Goal: Task Accomplishment & Management: Manage account settings

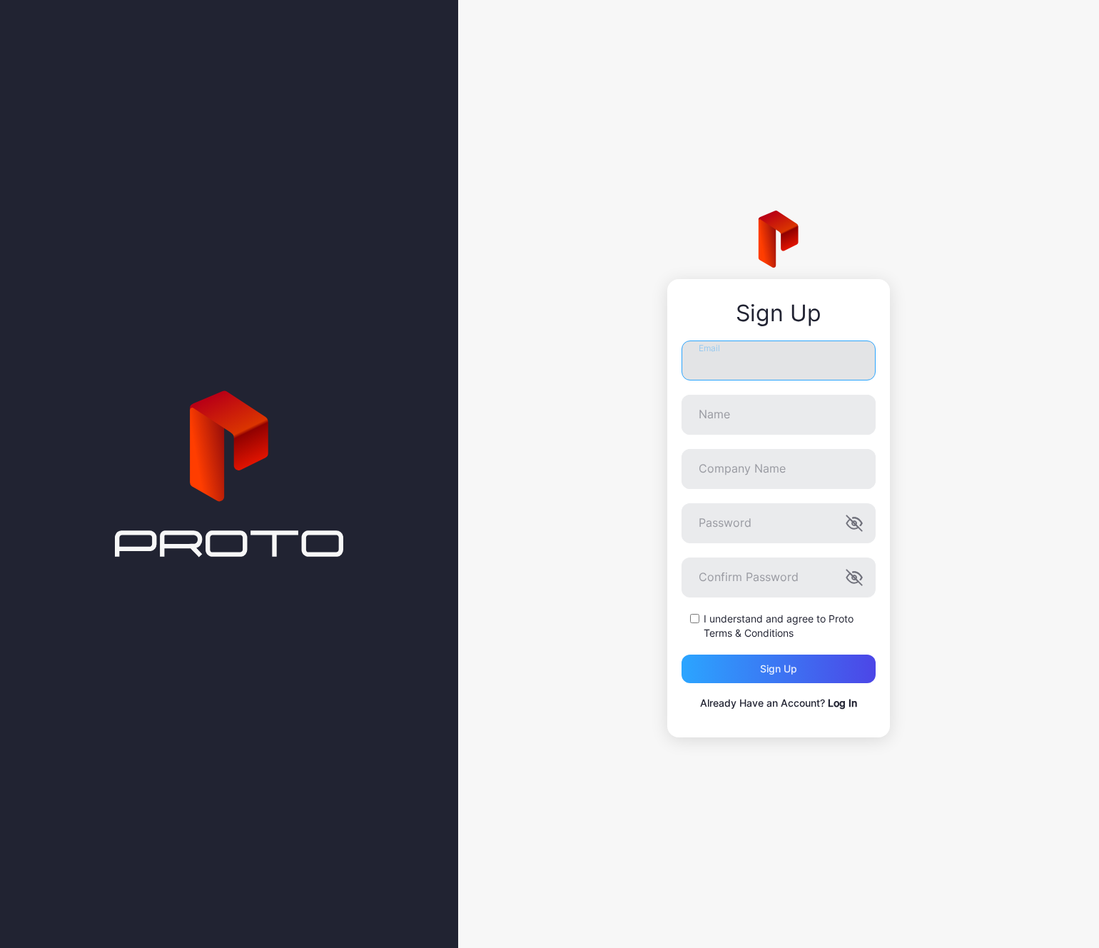
click at [743, 359] on input "Email" at bounding box center [779, 360] width 194 height 40
type input "**********"
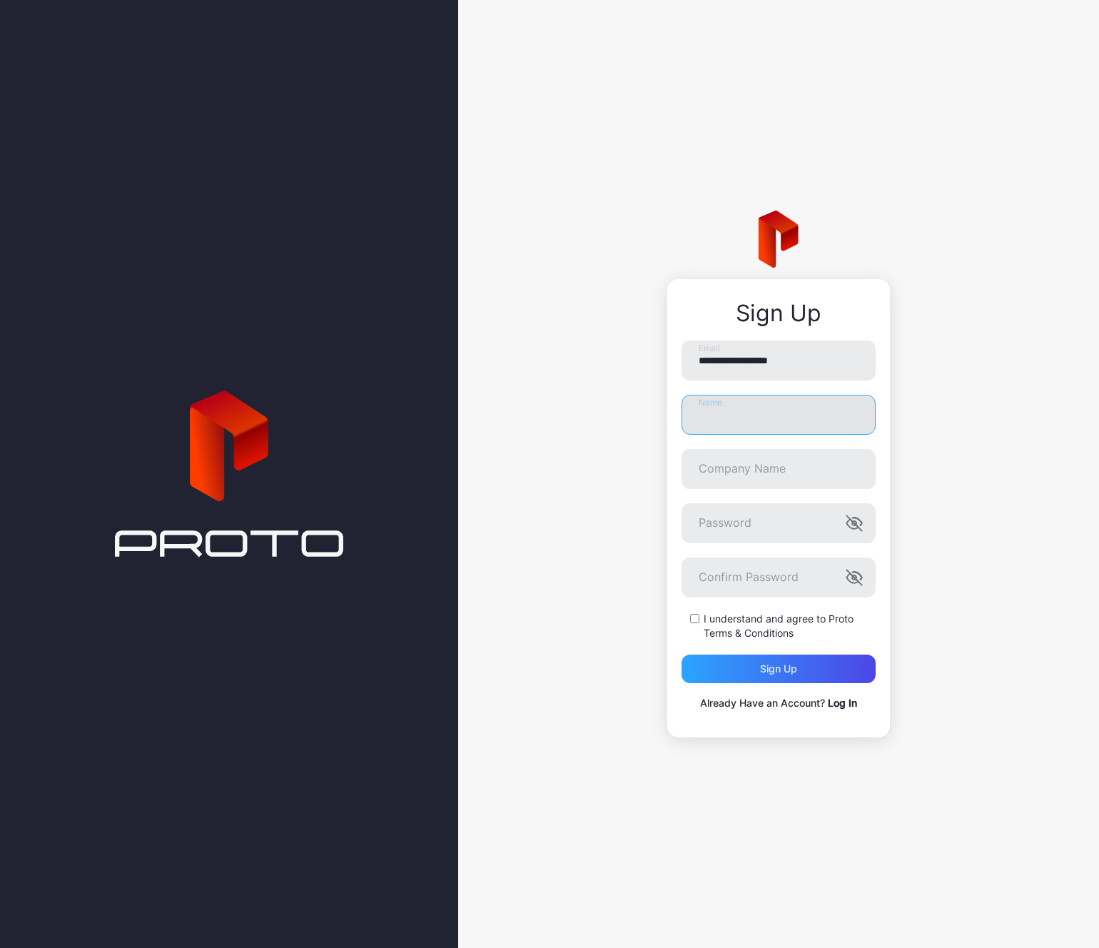
click at [726, 407] on input "Name" at bounding box center [779, 415] width 194 height 40
type input "**********"
type input "***"
click at [694, 612] on div "I understand and agree to Proto Terms & Conditions" at bounding box center [779, 626] width 194 height 29
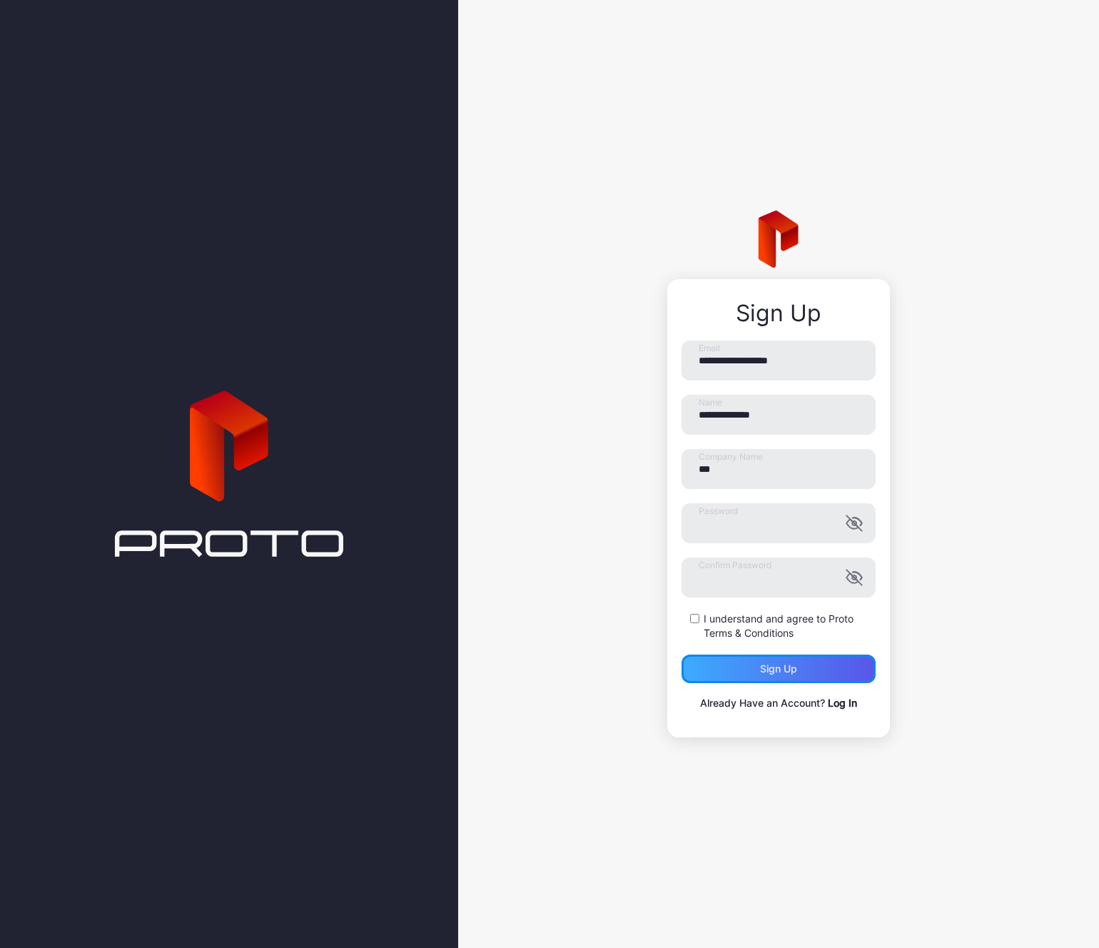
click at [721, 672] on div "Sign up" at bounding box center [779, 669] width 194 height 29
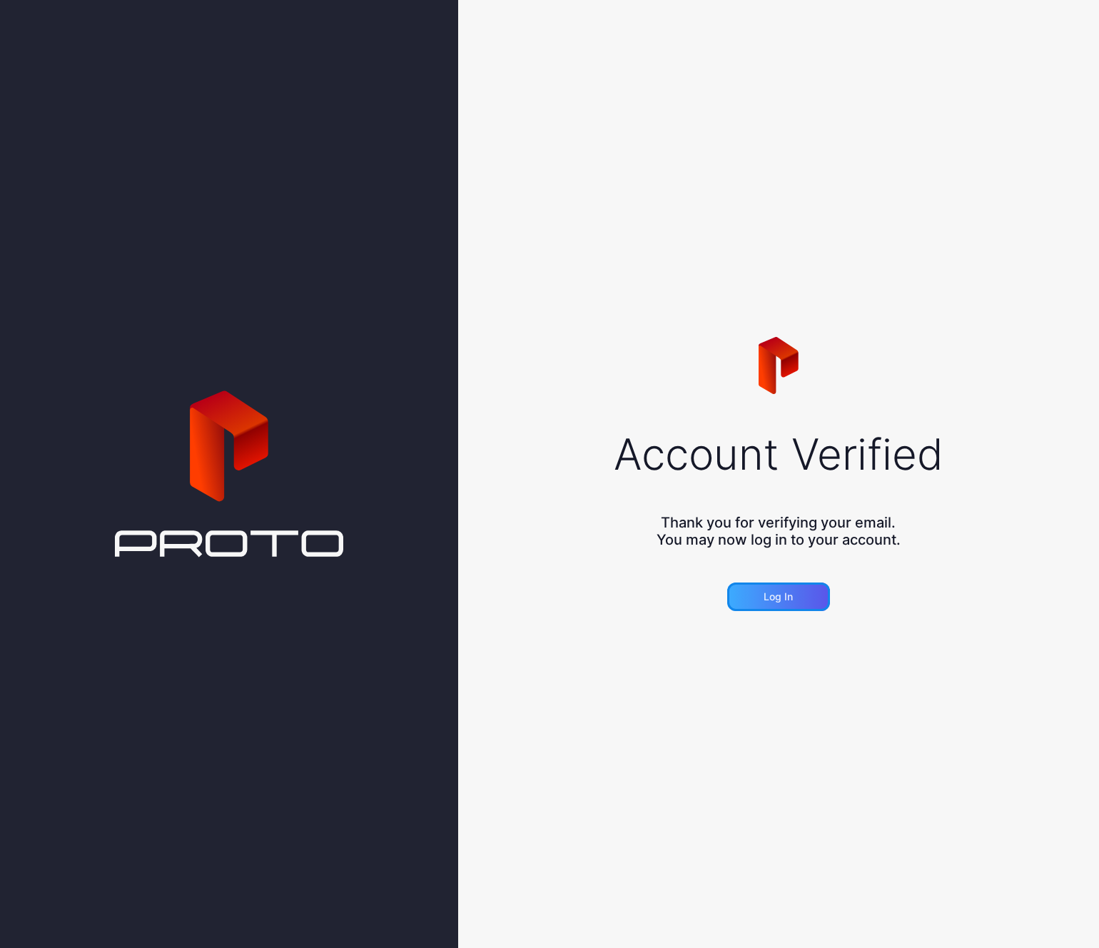
click at [777, 600] on div "Log in" at bounding box center [778, 596] width 29 height 11
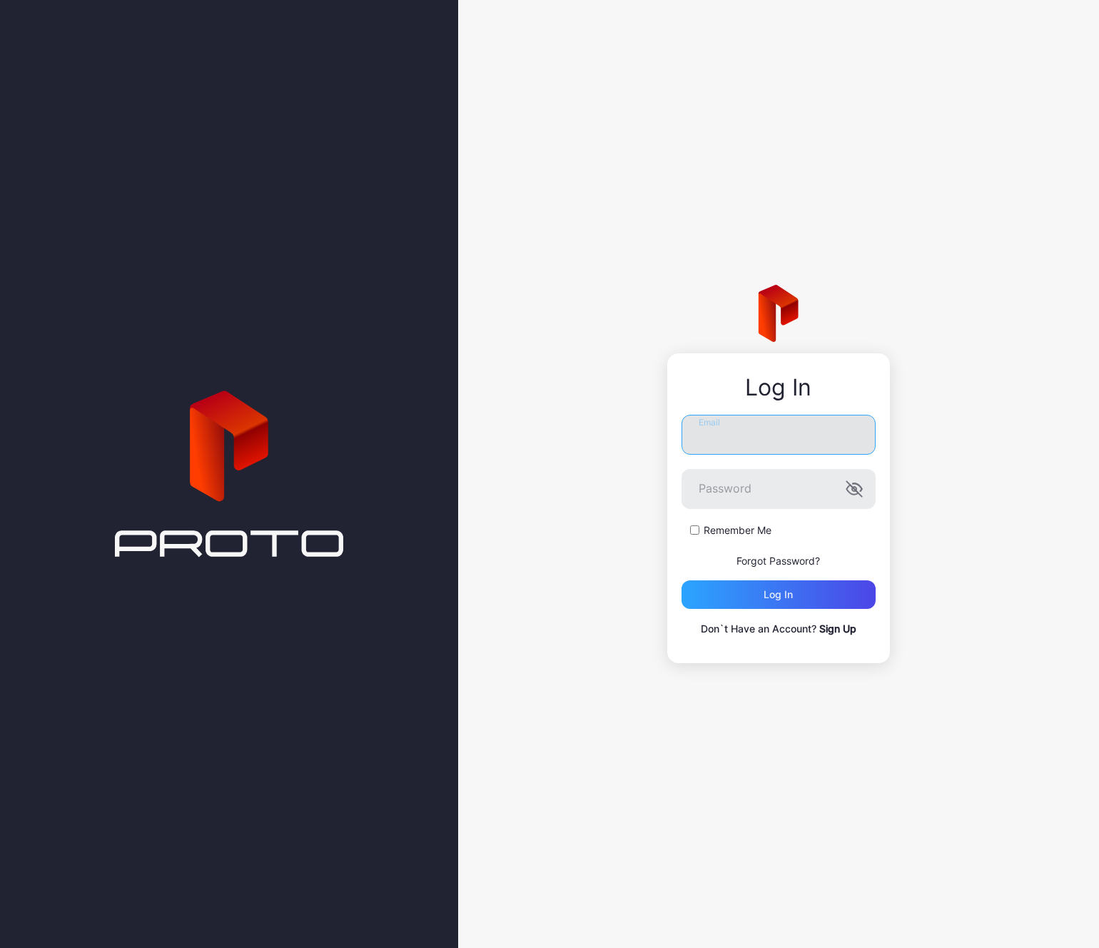
click at [732, 442] on input "Email" at bounding box center [779, 435] width 194 height 40
type input "**********"
click at [712, 582] on div "Log in" at bounding box center [779, 594] width 194 height 29
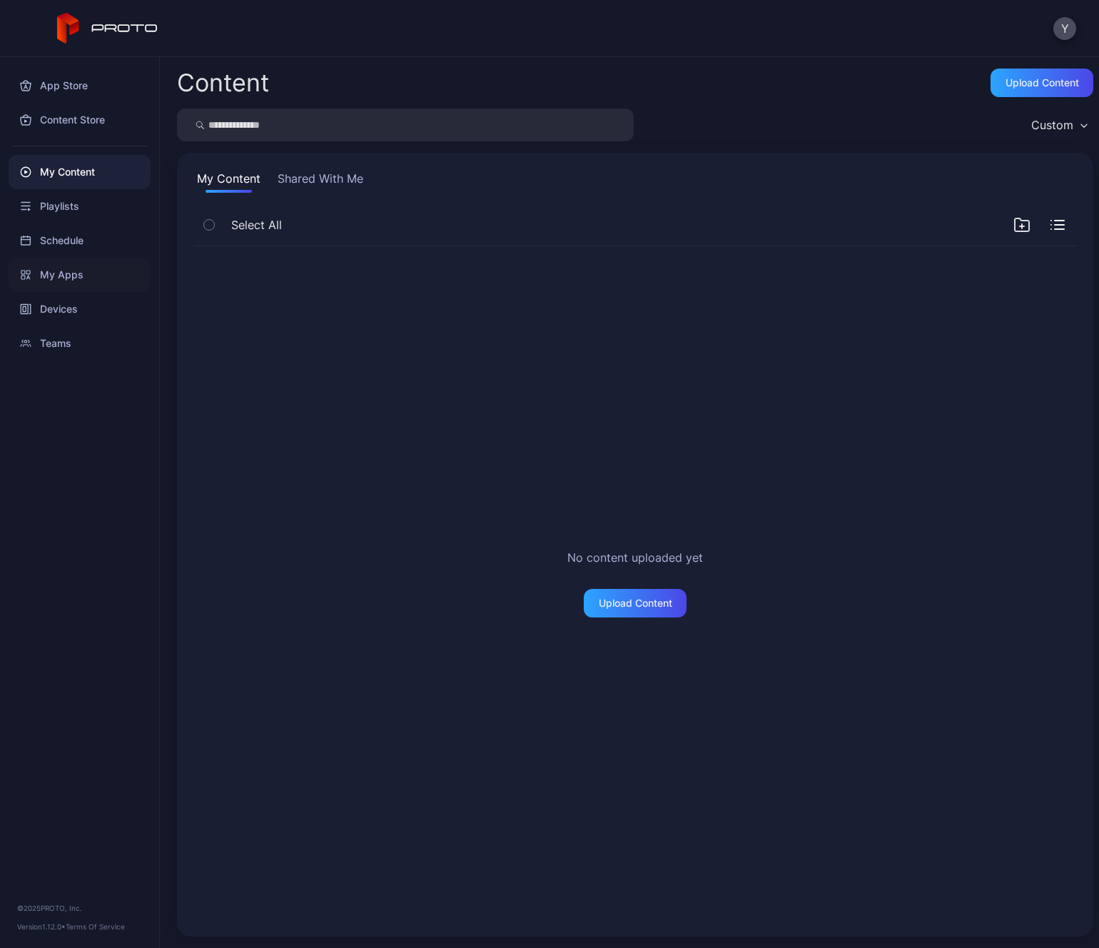
click at [69, 269] on div "My Apps" at bounding box center [80, 275] width 142 height 34
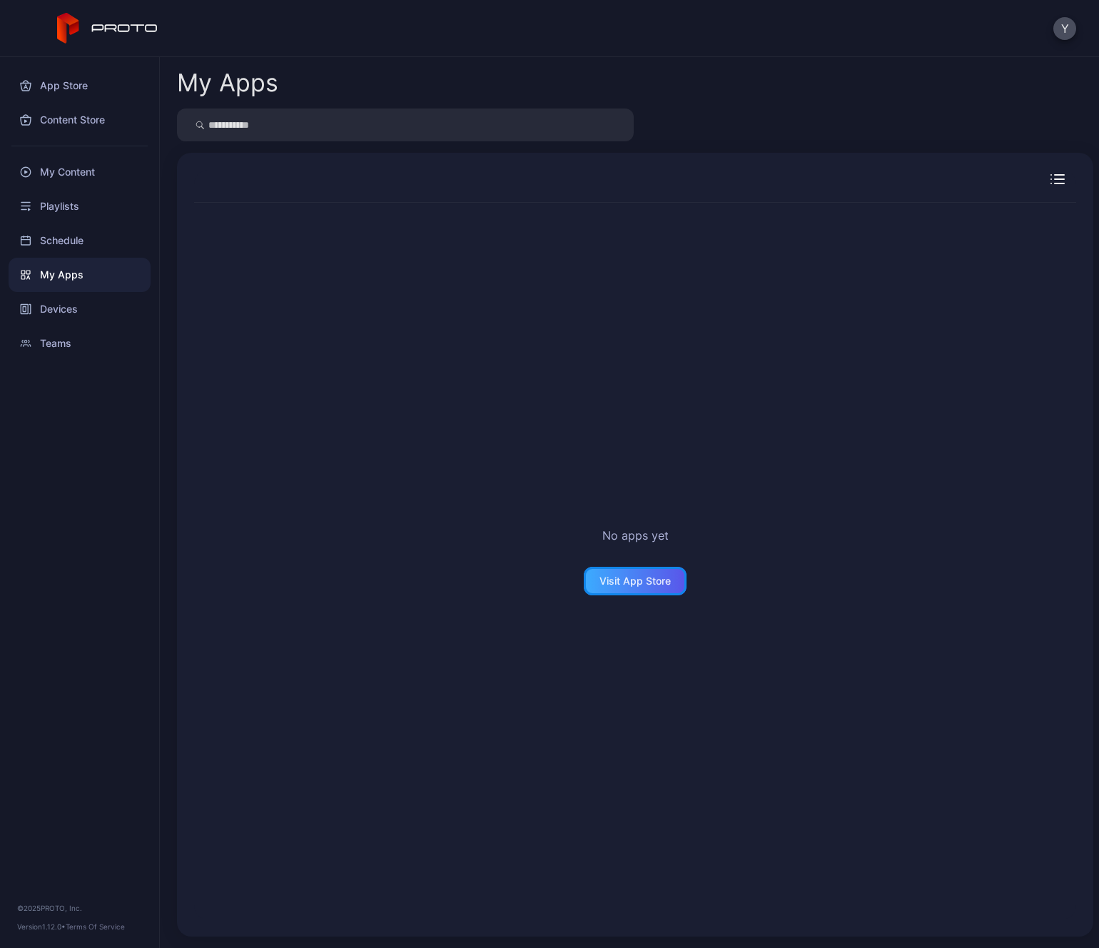
click at [609, 570] on div "Visit App Store" at bounding box center [635, 581] width 103 height 29
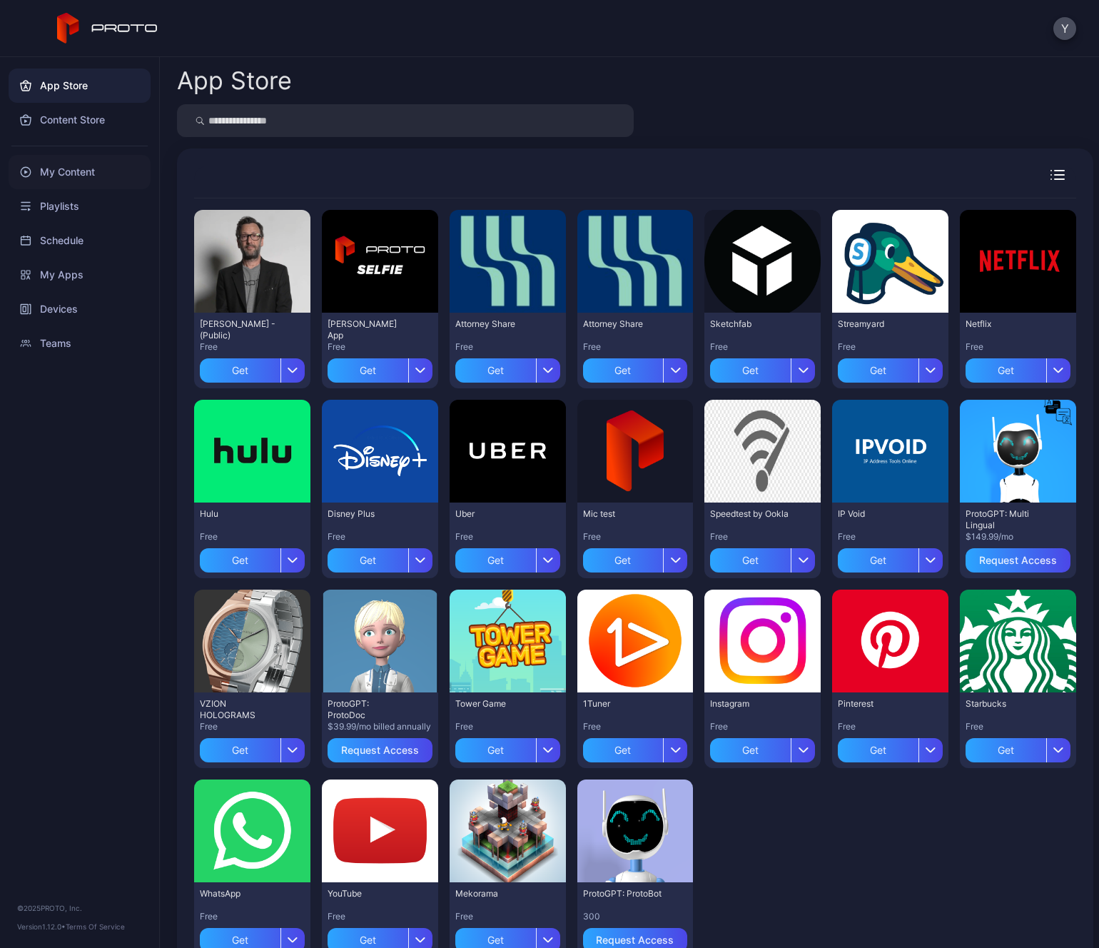
click at [66, 178] on div "My Content" at bounding box center [80, 172] width 142 height 34
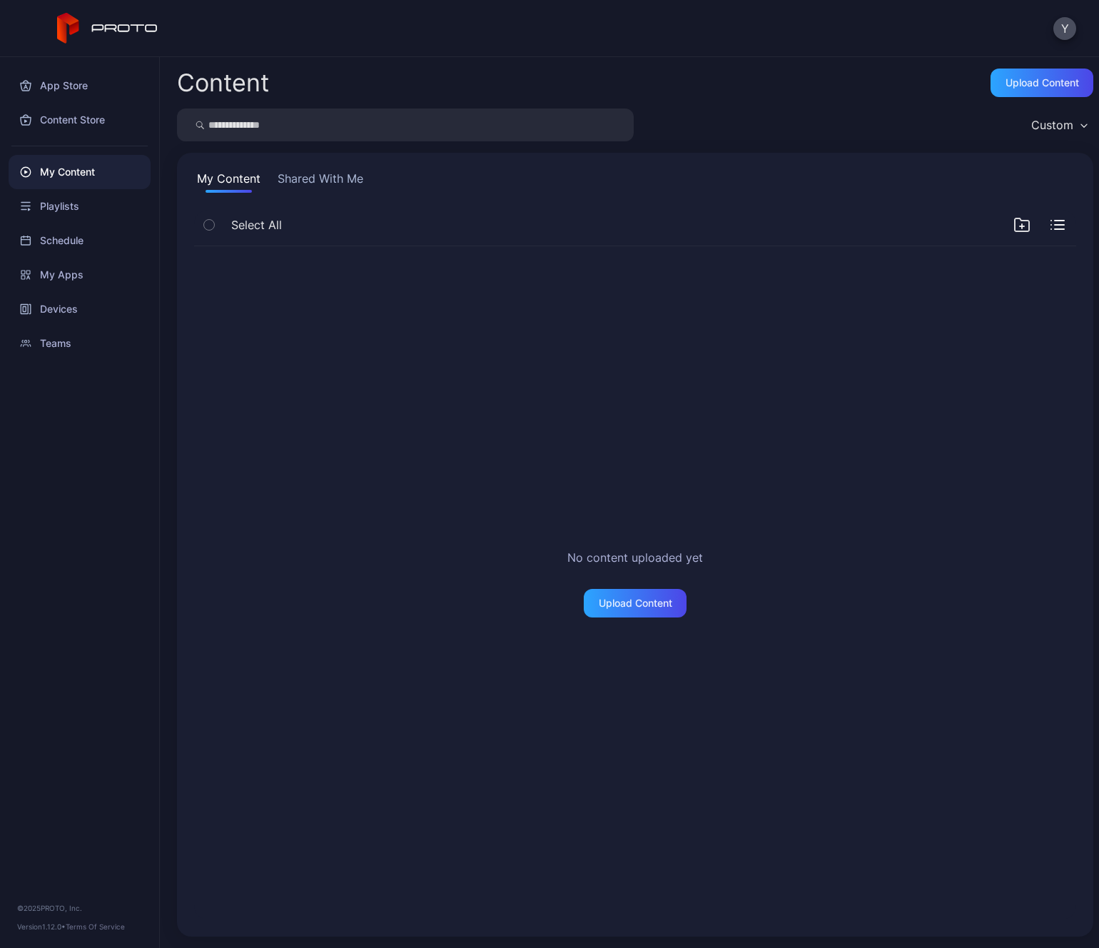
click at [327, 180] on button "Shared With Me" at bounding box center [320, 181] width 91 height 23
click at [223, 186] on button "My Content" at bounding box center [228, 181] width 69 height 23
click at [59, 287] on div "My Apps" at bounding box center [80, 275] width 142 height 34
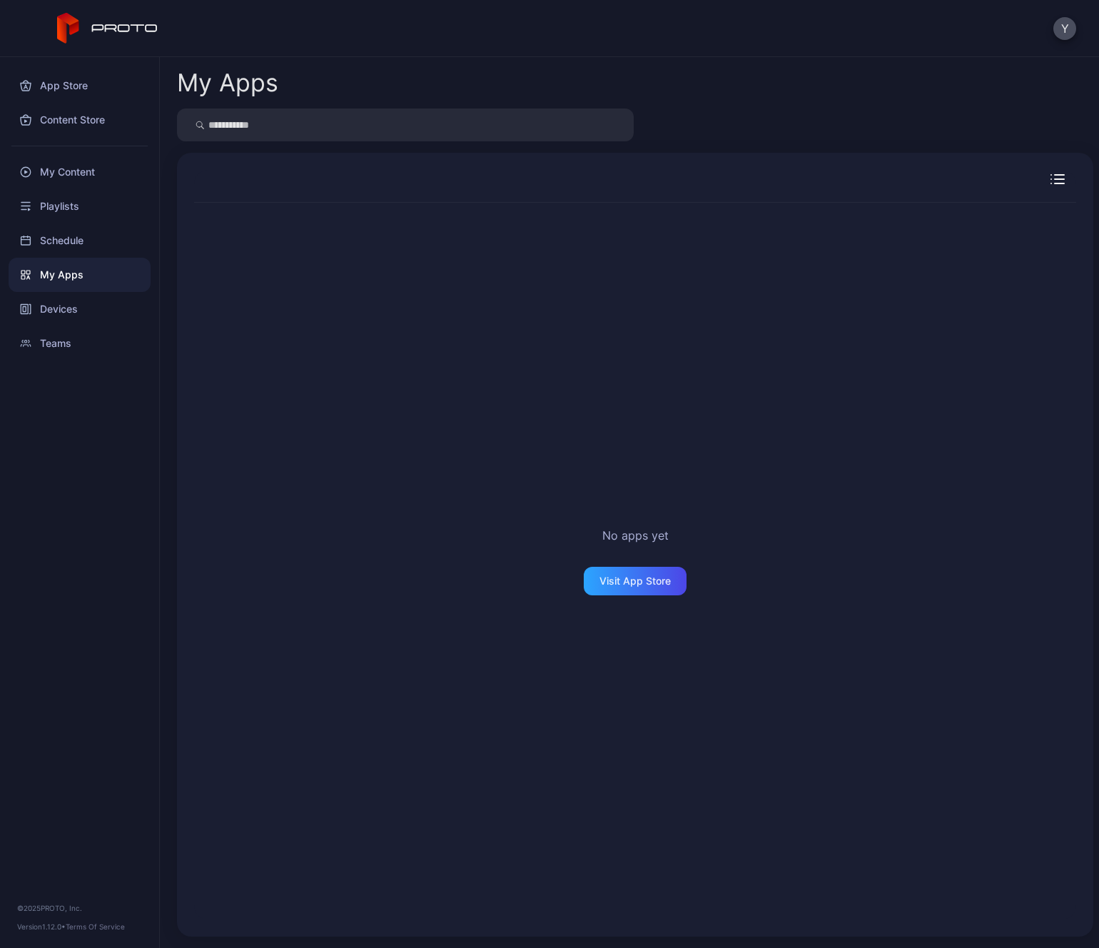
click at [1055, 183] on icon "button" at bounding box center [1059, 183] width 9 height 0
click at [1051, 184] on icon "button" at bounding box center [1058, 180] width 14 height 14
click at [1055, 183] on icon "button" at bounding box center [1059, 183] width 9 height 0
click at [1051, 184] on icon "button" at bounding box center [1058, 180] width 14 height 14
click at [66, 342] on div "Teams" at bounding box center [80, 343] width 142 height 34
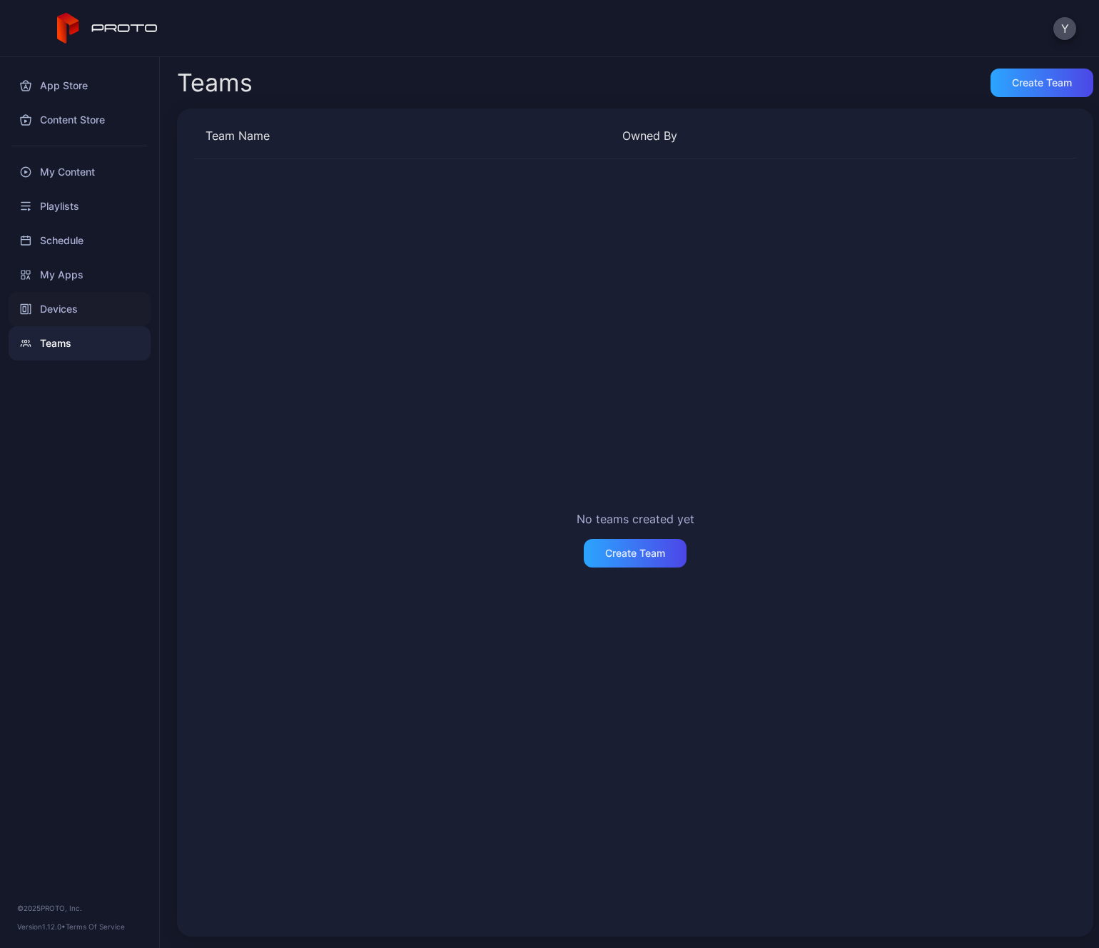
click at [56, 307] on div "Devices" at bounding box center [80, 309] width 142 height 34
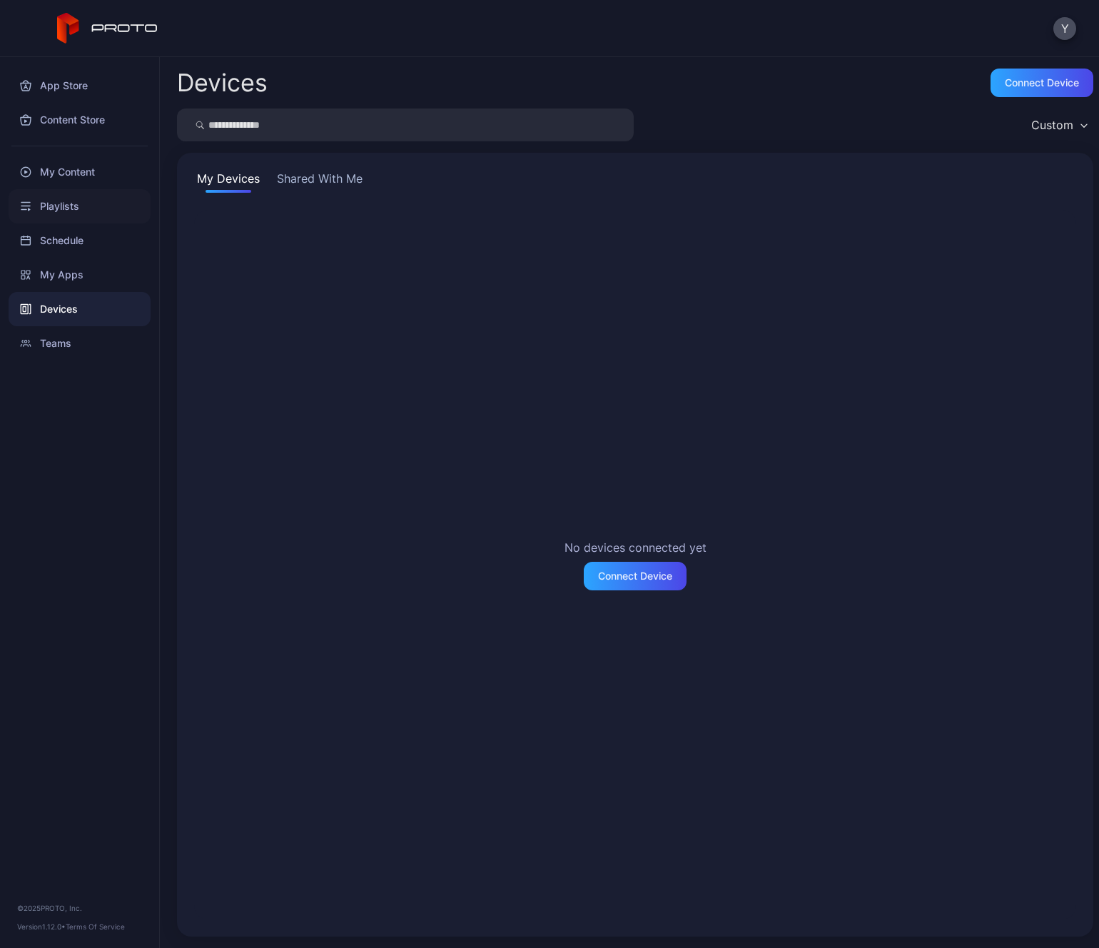
click at [56, 198] on div "Playlists" at bounding box center [80, 206] width 142 height 34
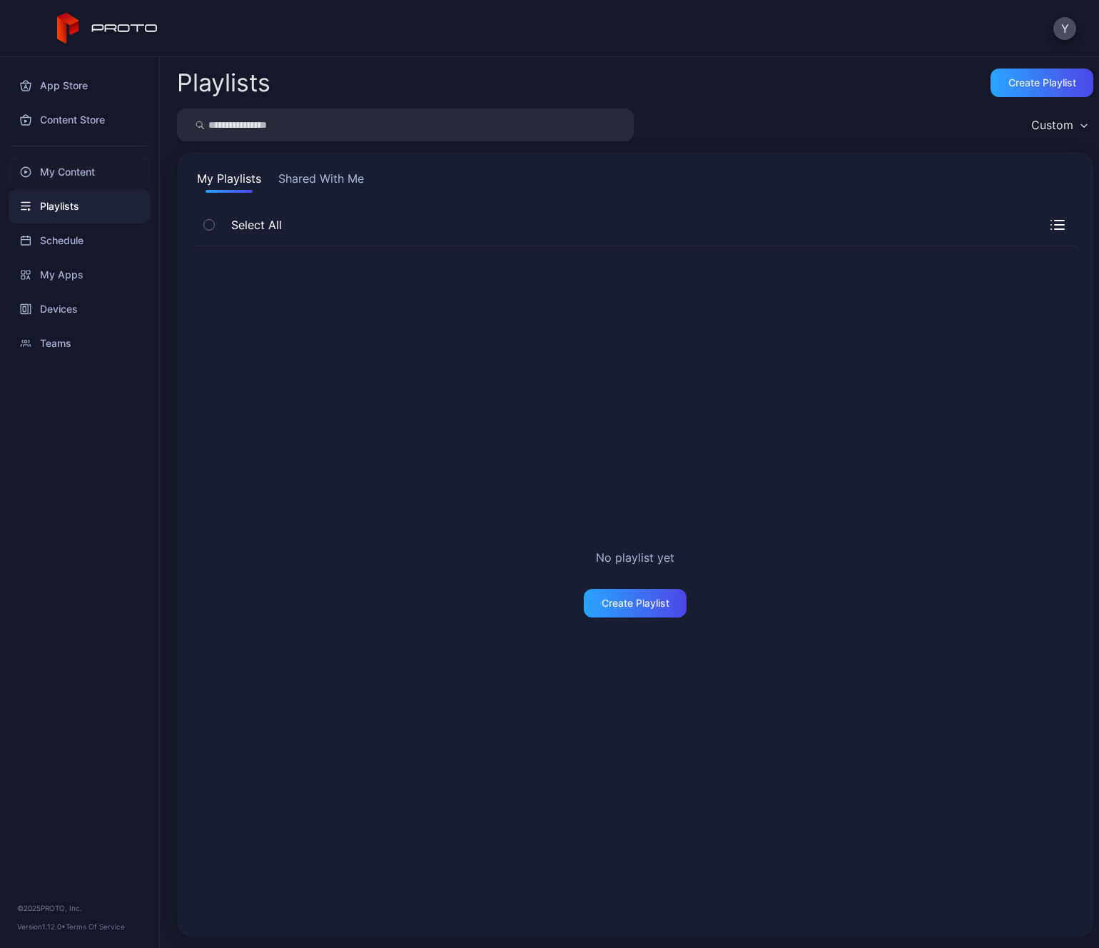
click at [56, 173] on div "My Content" at bounding box center [80, 172] width 142 height 34
click at [212, 226] on icon "button" at bounding box center [209, 225] width 10 height 16
click at [246, 227] on span "Select All" at bounding box center [256, 224] width 51 height 17
click at [1081, 123] on icon "button" at bounding box center [1084, 125] width 7 height 4
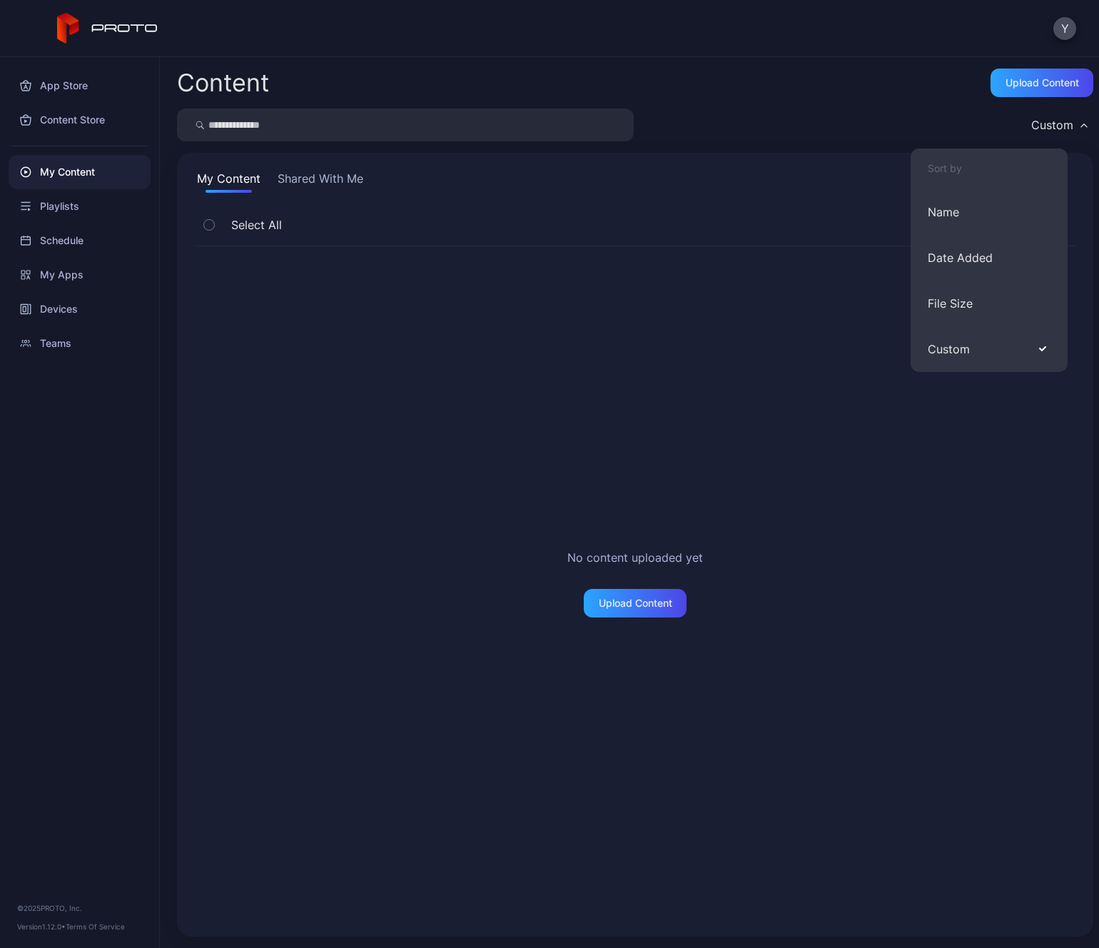
click at [762, 113] on div "Custom" at bounding box center [635, 124] width 916 height 33
